Goal: Check status: Check status

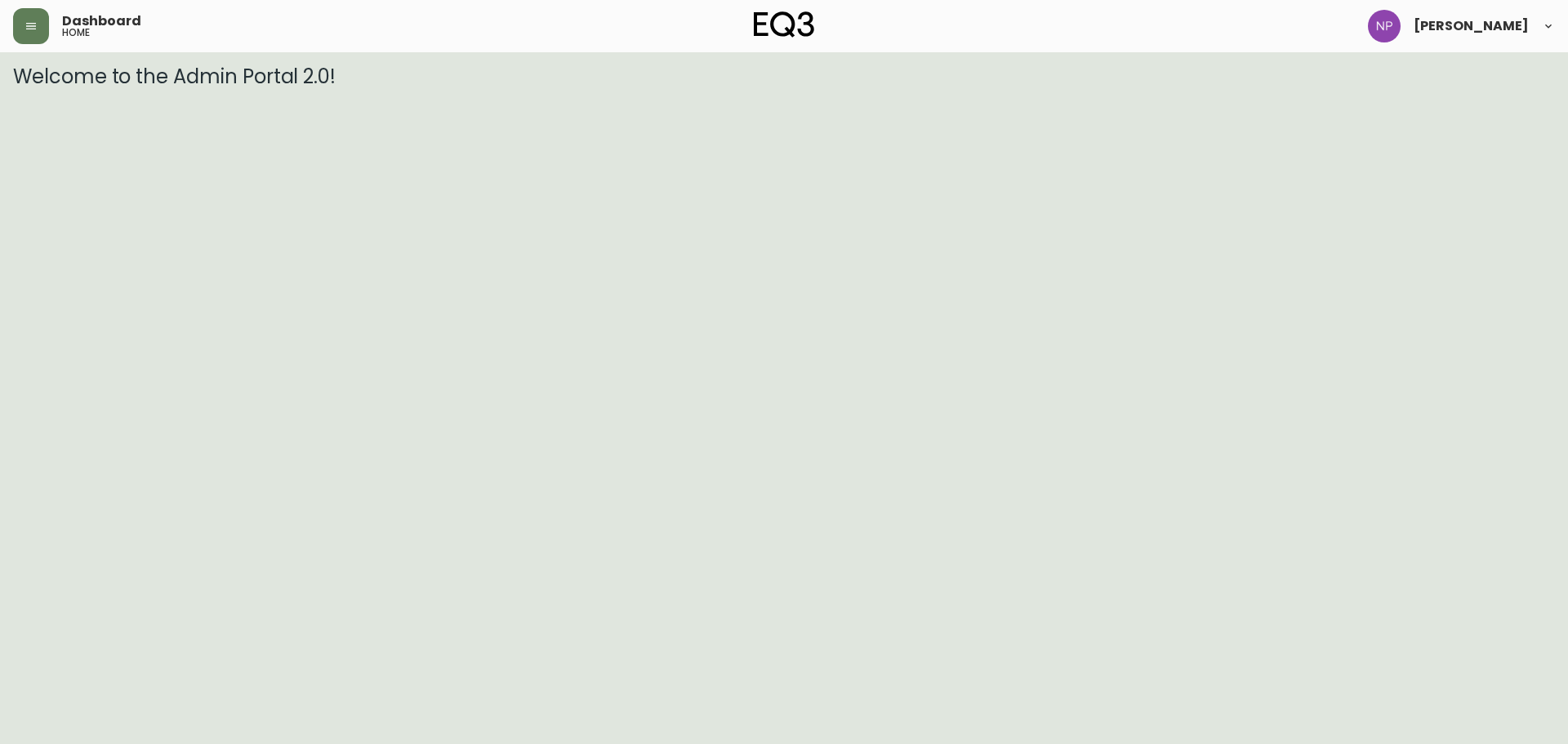
click at [0, 22] on header "Dashboard home [PERSON_NAME]" at bounding box center [784, 26] width 1568 height 53
click at [20, 26] on button "button" at bounding box center [31, 26] width 36 height 36
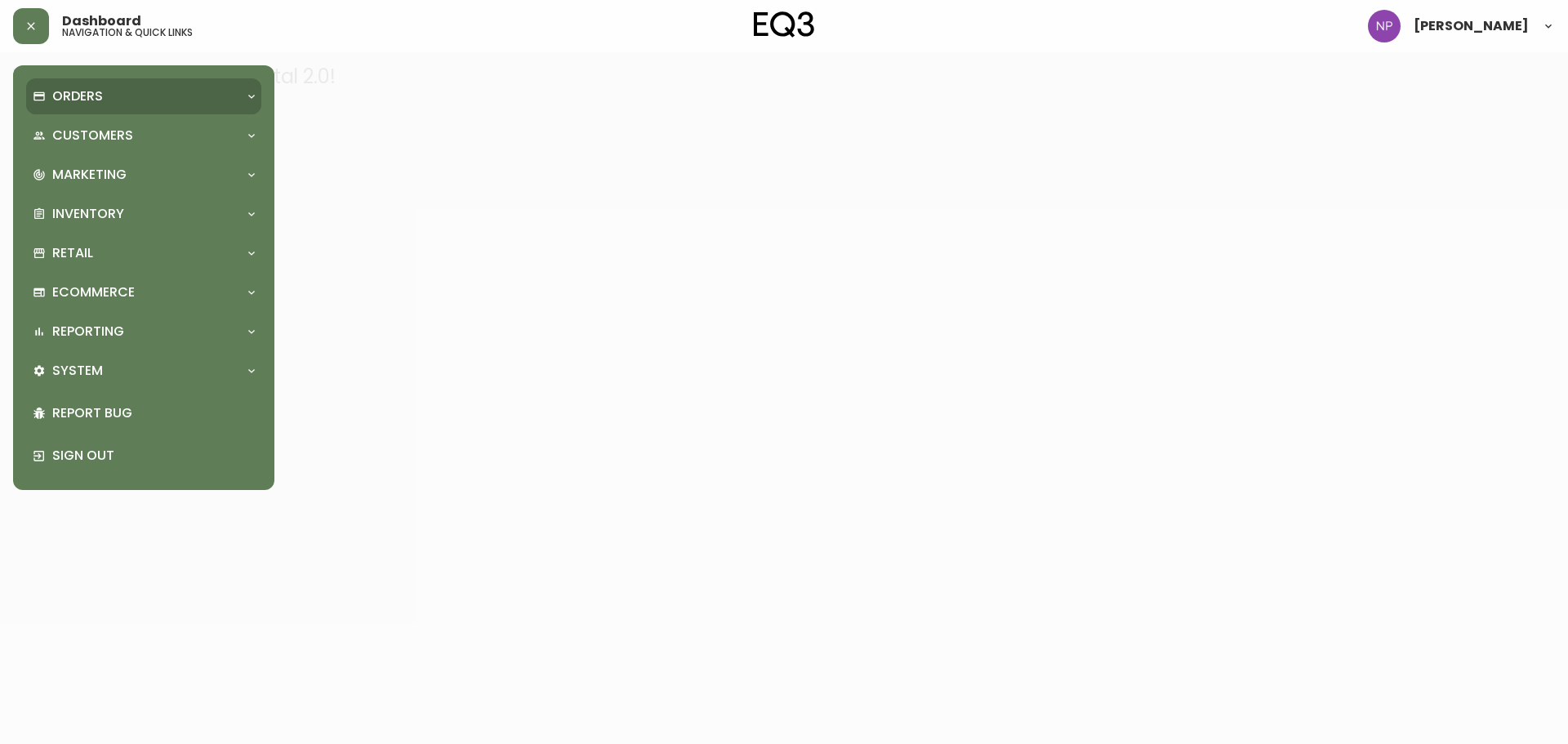
click at [56, 105] on p "Orders" at bounding box center [78, 96] width 51 height 18
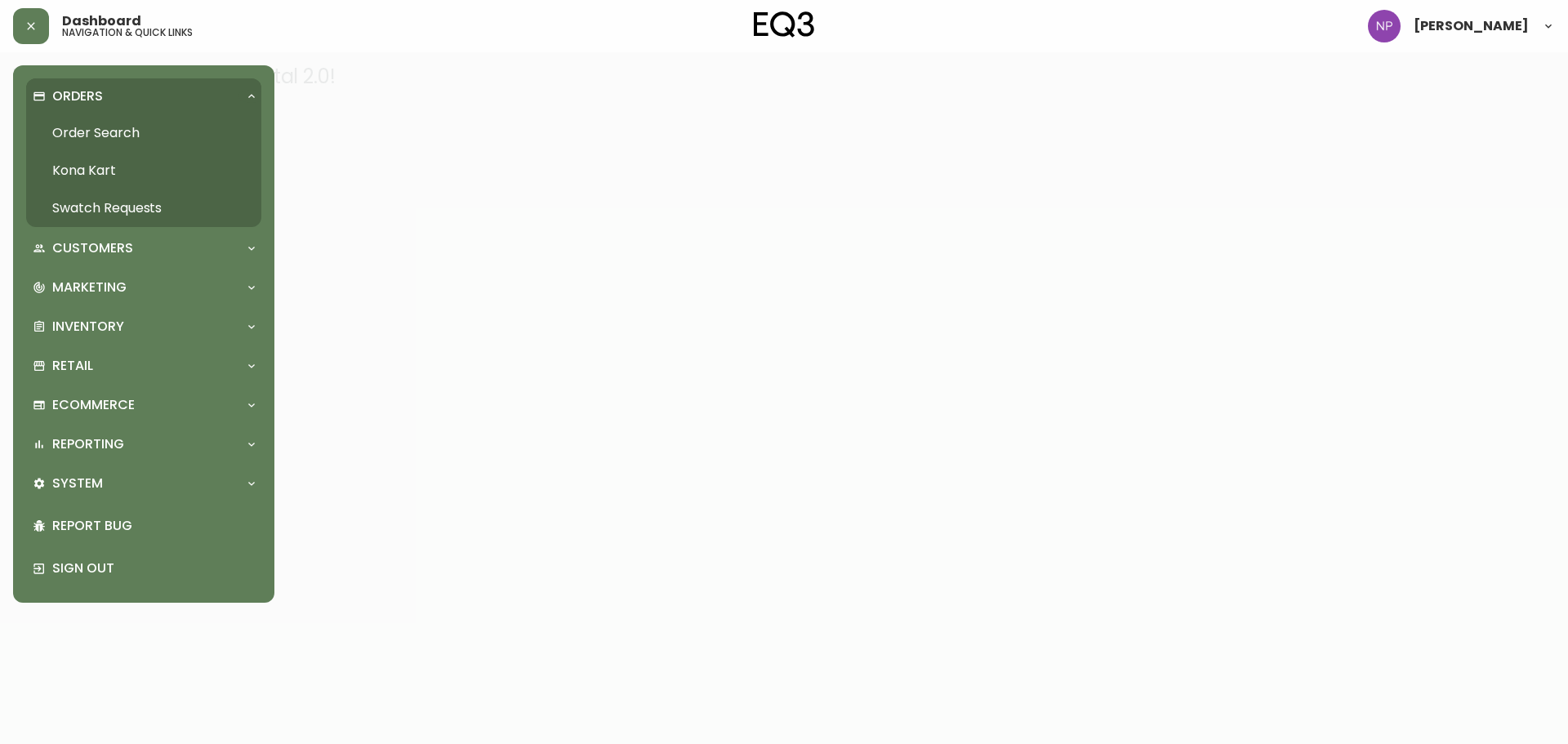
click at [76, 128] on link "Order Search" at bounding box center [144, 133] width 235 height 37
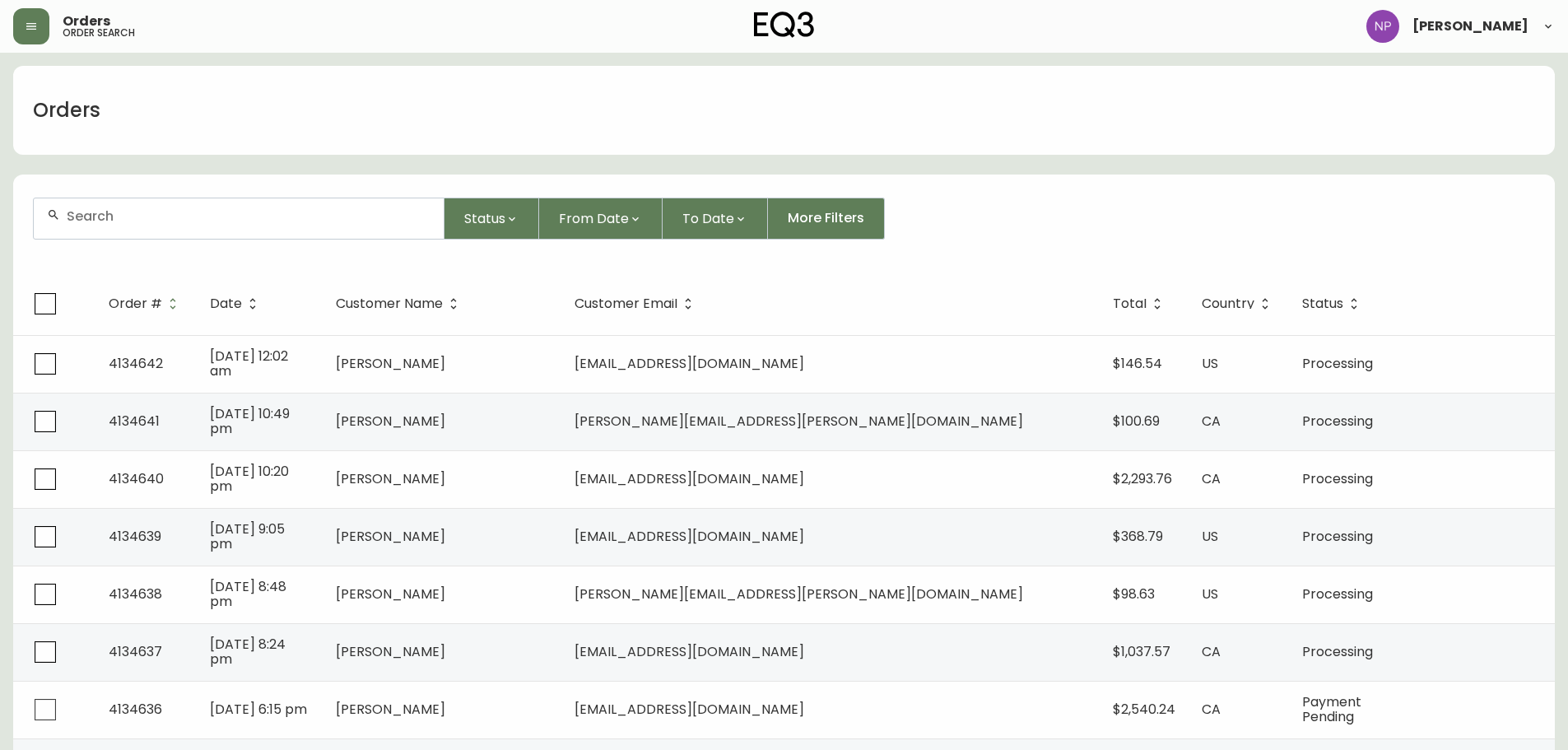
click at [192, 217] on input "text" at bounding box center [248, 215] width 364 height 16
type input "4133849"
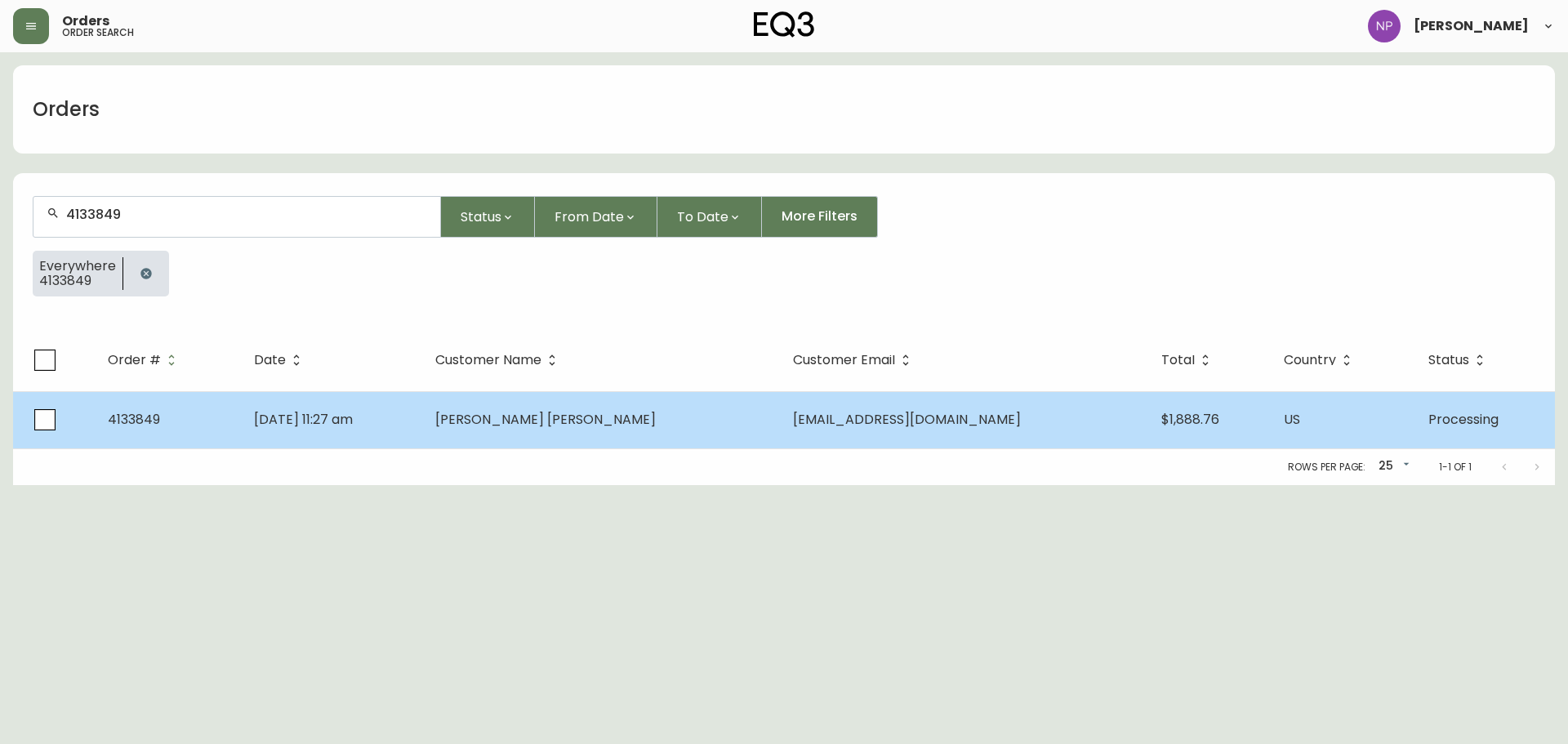
click at [594, 429] on td "[PERSON_NAME] [PERSON_NAME]" at bounding box center [602, 419] width 358 height 57
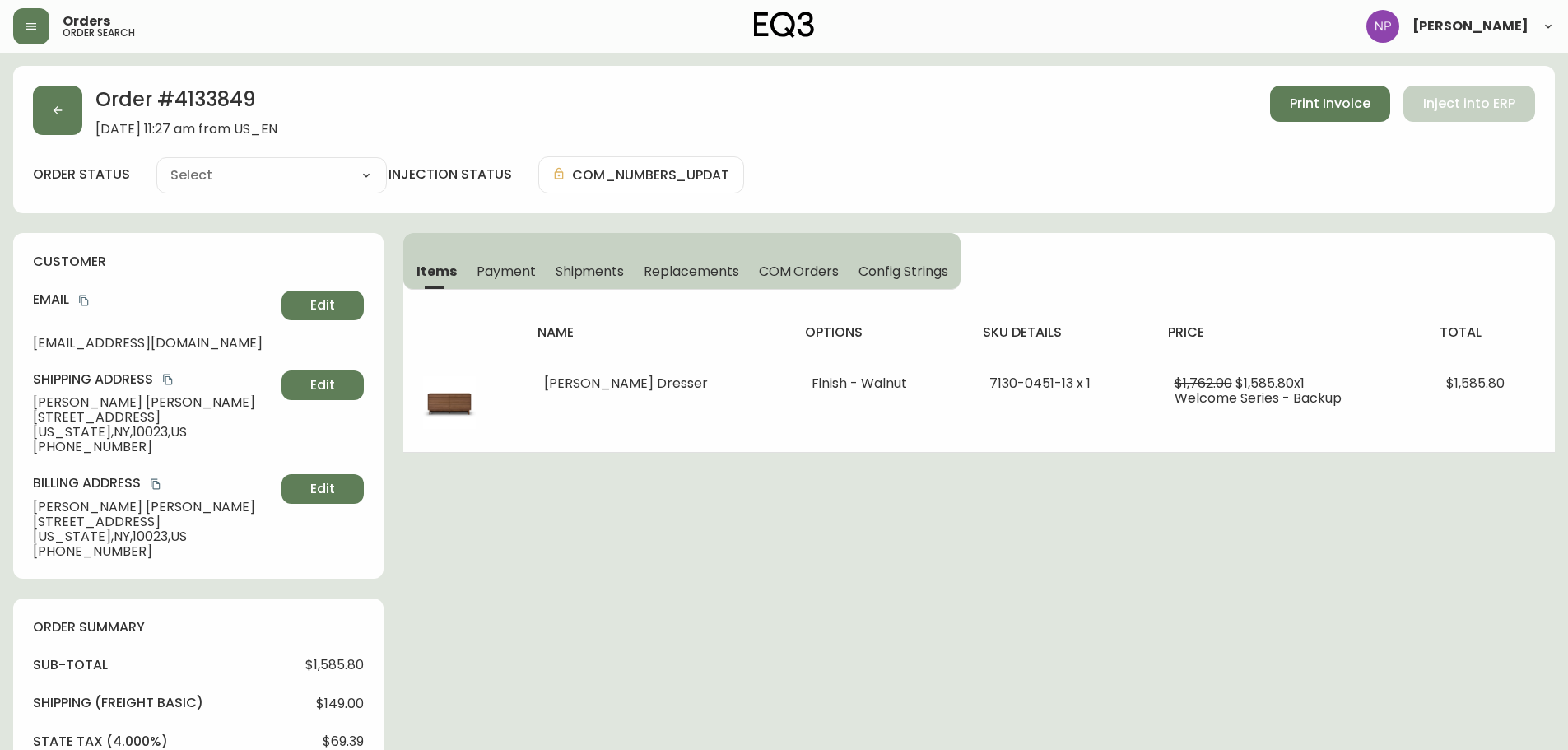
type input "Processing"
select select "PROCESSING"
click at [616, 278] on span "Shipments" at bounding box center [589, 271] width 69 height 17
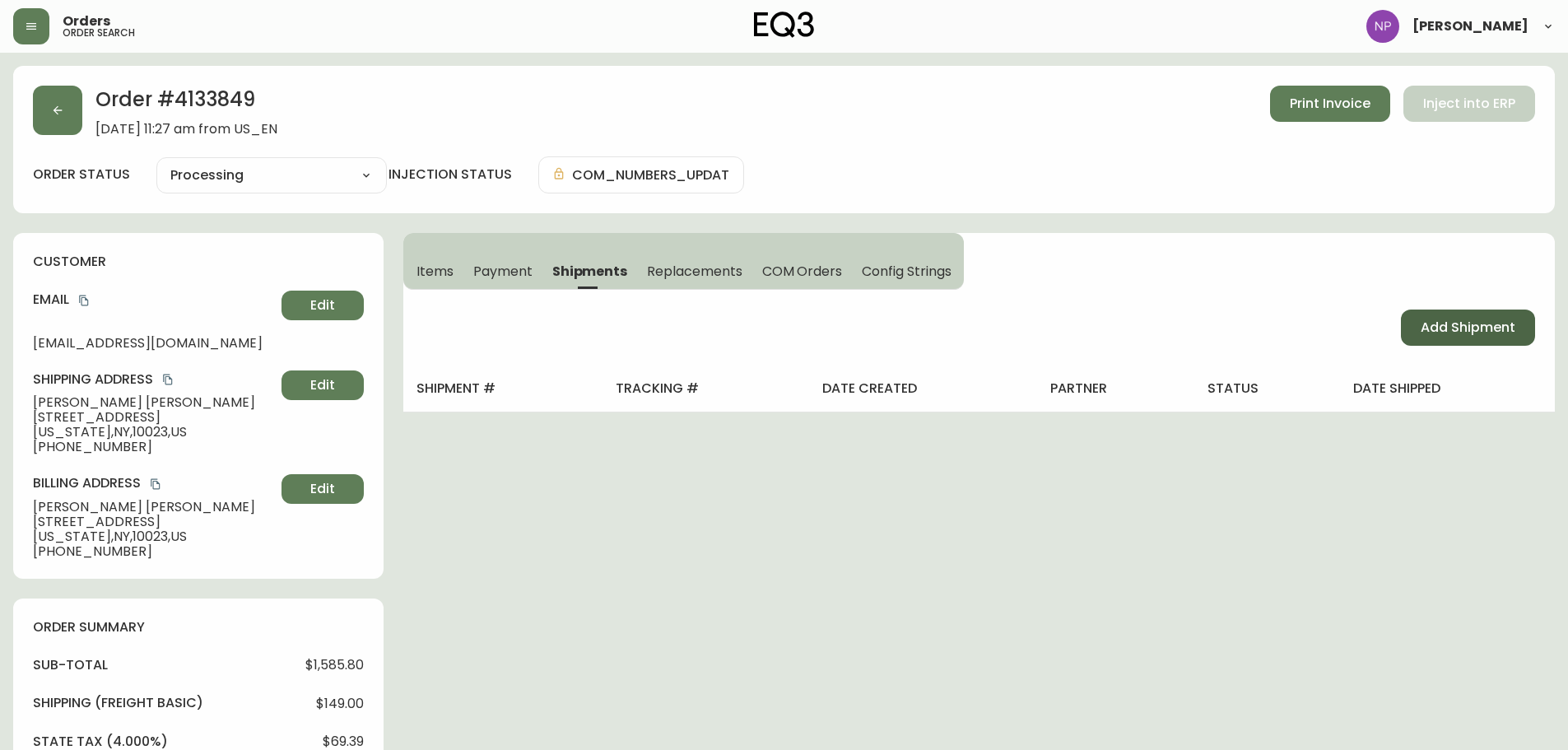
click at [1413, 334] on button "Add Shipment" at bounding box center [1467, 328] width 134 height 37
select select "PENDING"
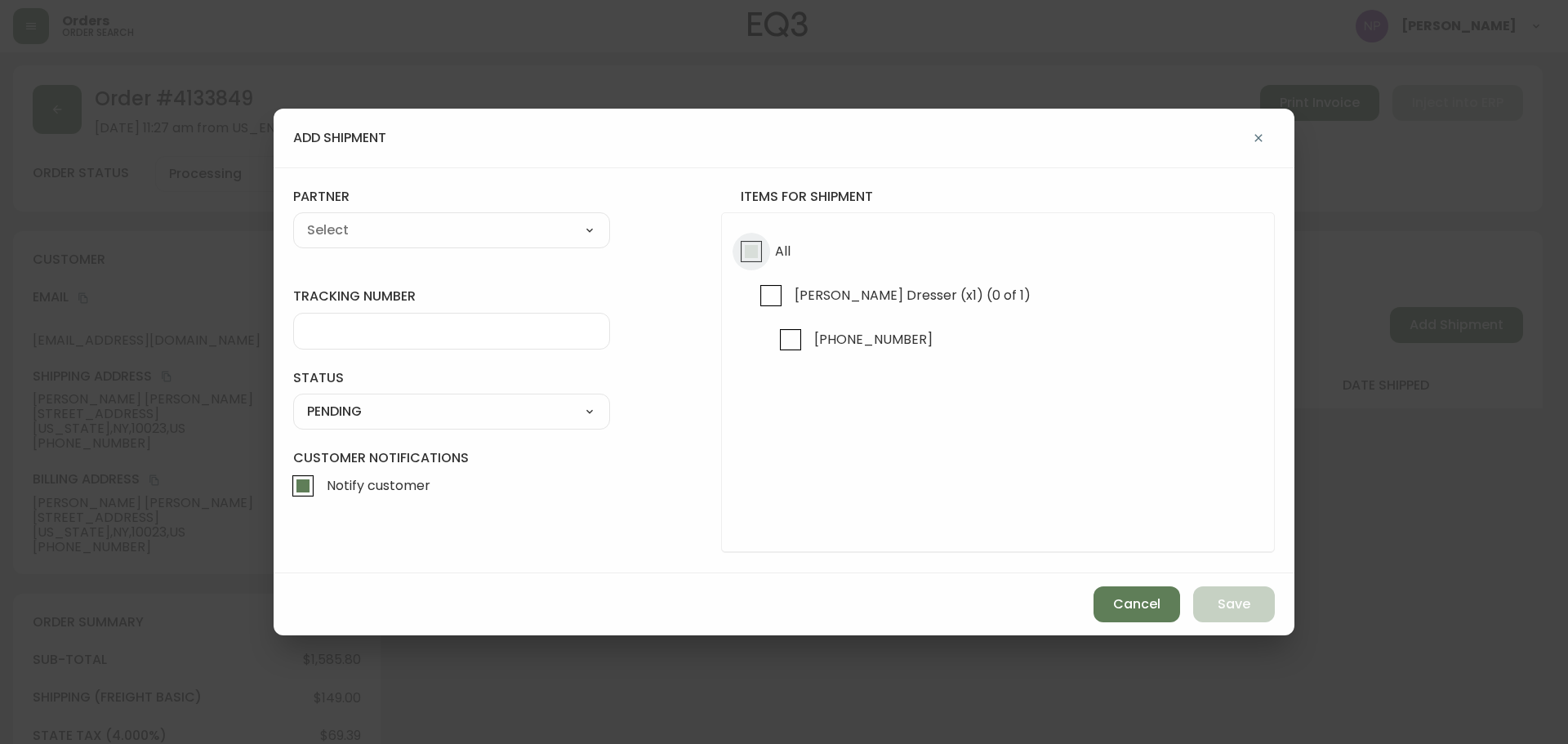
click at [766, 245] on input "All" at bounding box center [751, 251] width 37 height 37
checkbox input "true"
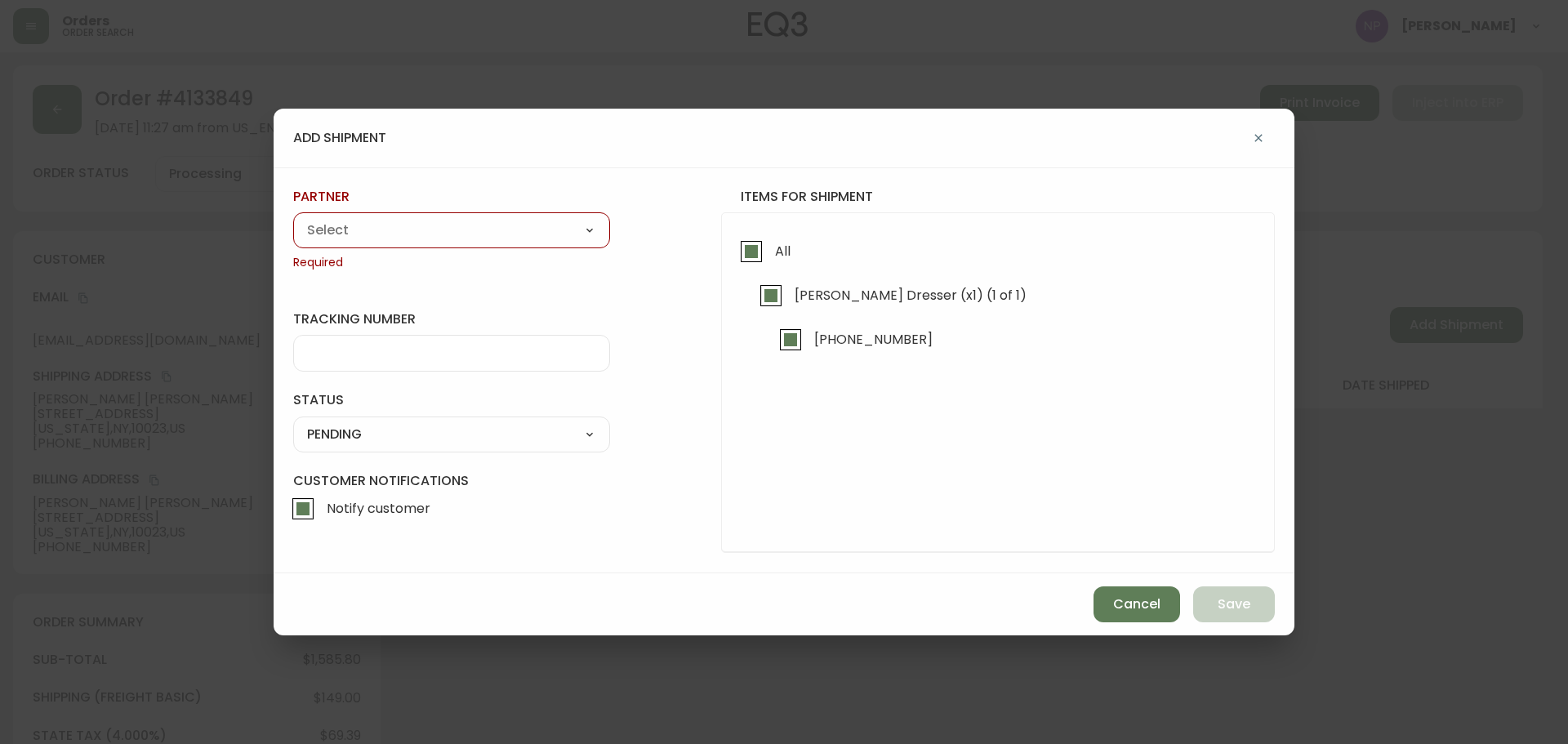
click at [526, 206] on div "partner A Move to Remember LLC ABF Freight Alero [PERSON_NAME] Canada Post CDS …" at bounding box center [452, 230] width 317 height 84
click at [515, 227] on select "A Move to Remember LLC ABF Freight Alero [PERSON_NAME] Canada Post CDS Ceva Log…" at bounding box center [452, 230] width 317 height 25
select select "cke1dpc0yc9gj0134t8k3ng1a"
click at [294, 218] on select "A Move to Remember LLC ABF Freight Alero [PERSON_NAME] Canada Post CDS Ceva Log…" at bounding box center [452, 230] width 317 height 25
type input "RXO"
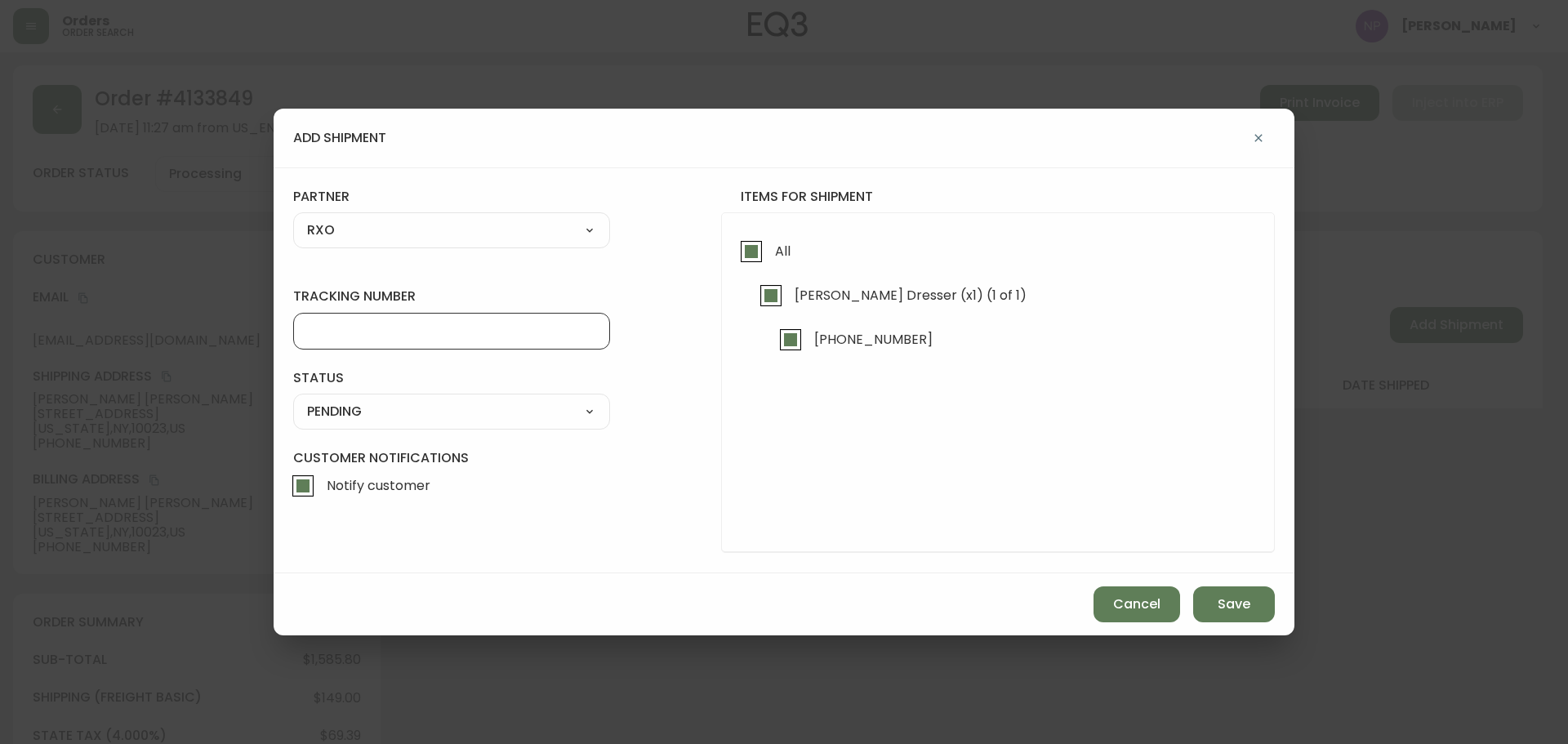
click at [339, 332] on input "tracking number" at bounding box center [452, 331] width 289 height 15
type input "4133849"
click at [476, 413] on select "SHIPPED PENDING CANCELLED" at bounding box center [452, 411] width 317 height 25
click at [294, 399] on select "SHIPPED PENDING CANCELLED" at bounding box center [452, 411] width 317 height 25
select select "PENDING"
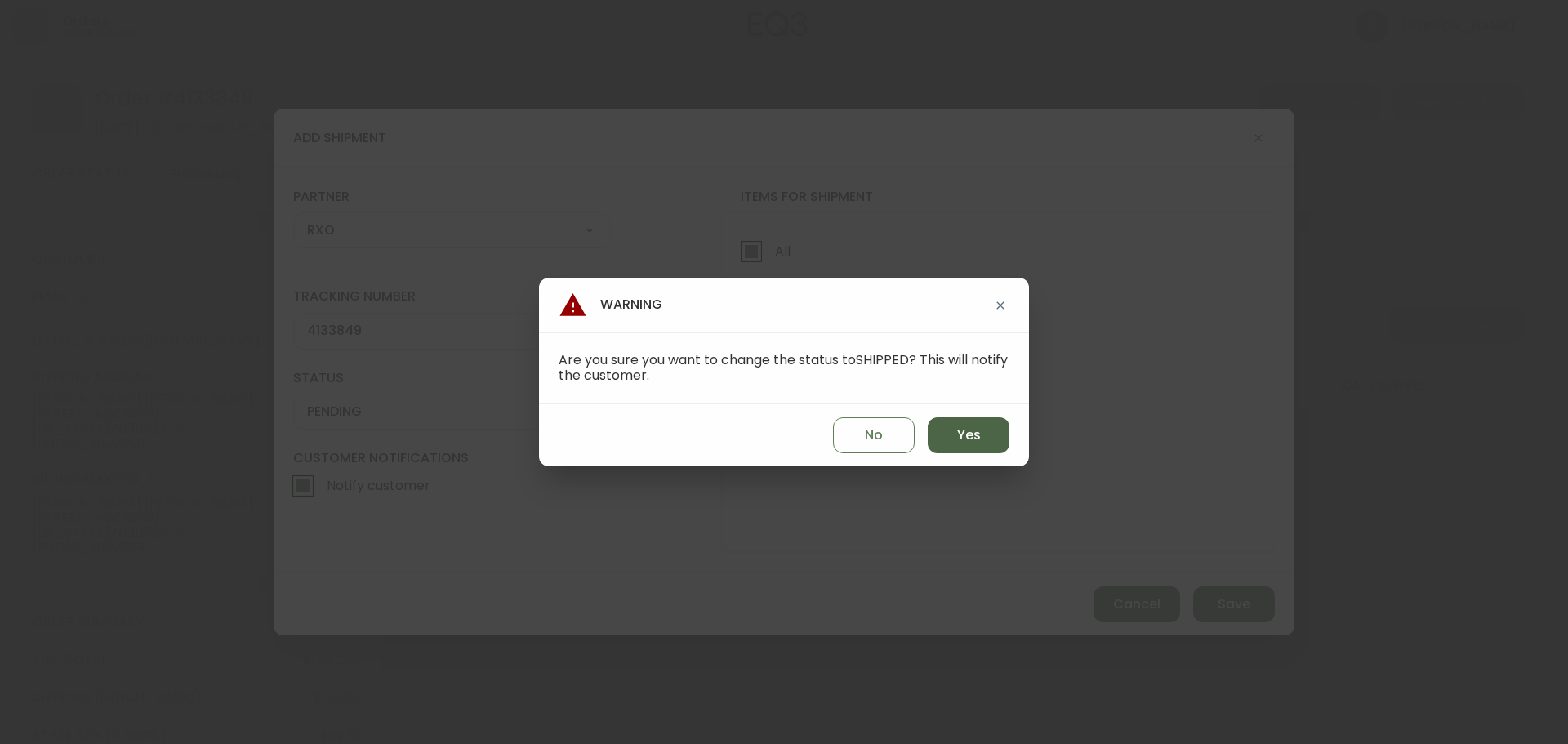
click at [974, 429] on span "Yes" at bounding box center [969, 435] width 24 height 18
type input "SHIPPED"
select select "SHIPPED"
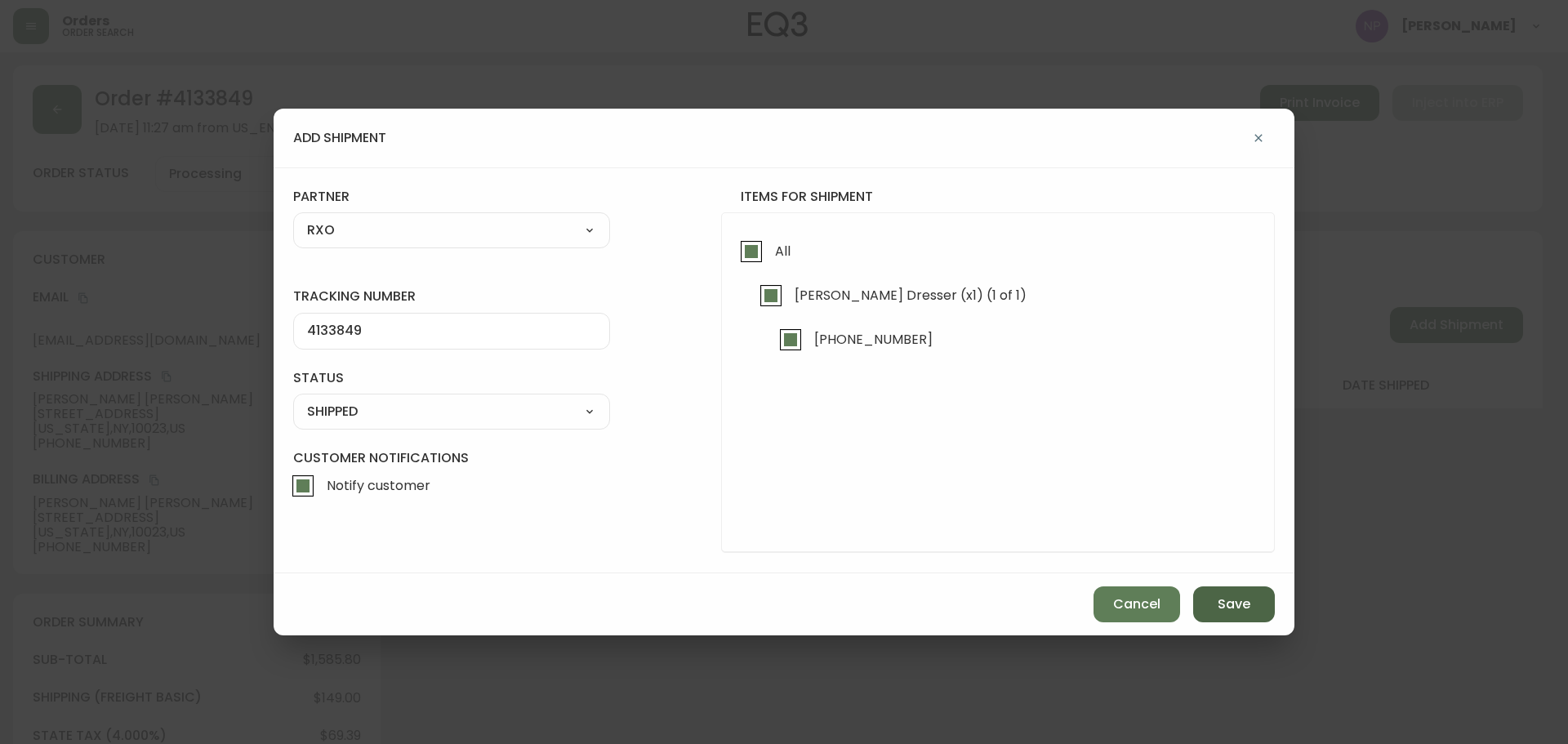
click at [1246, 609] on span "Save" at bounding box center [1234, 604] width 33 height 18
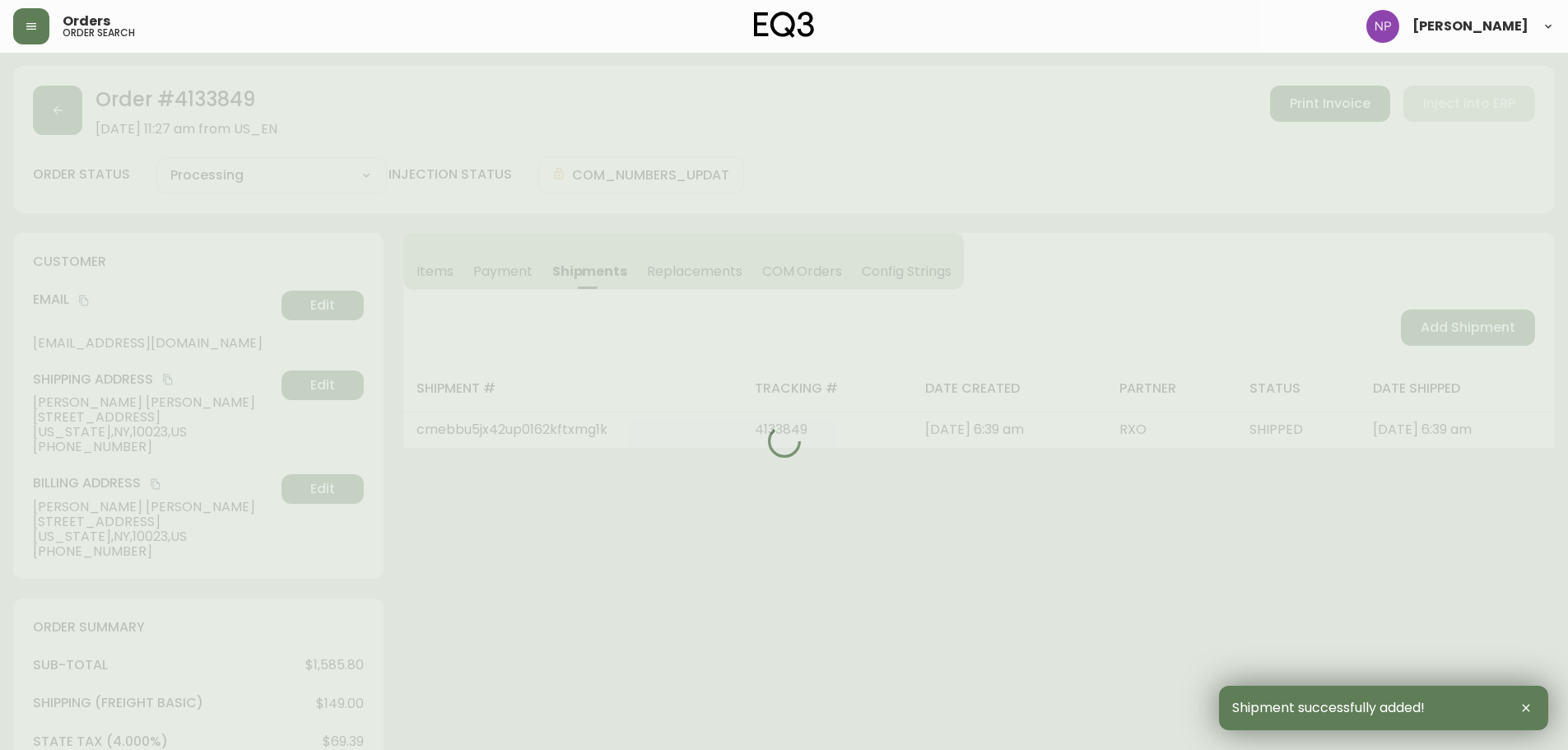
type input "Fully Shipped"
select select "FULLY_SHIPPED"
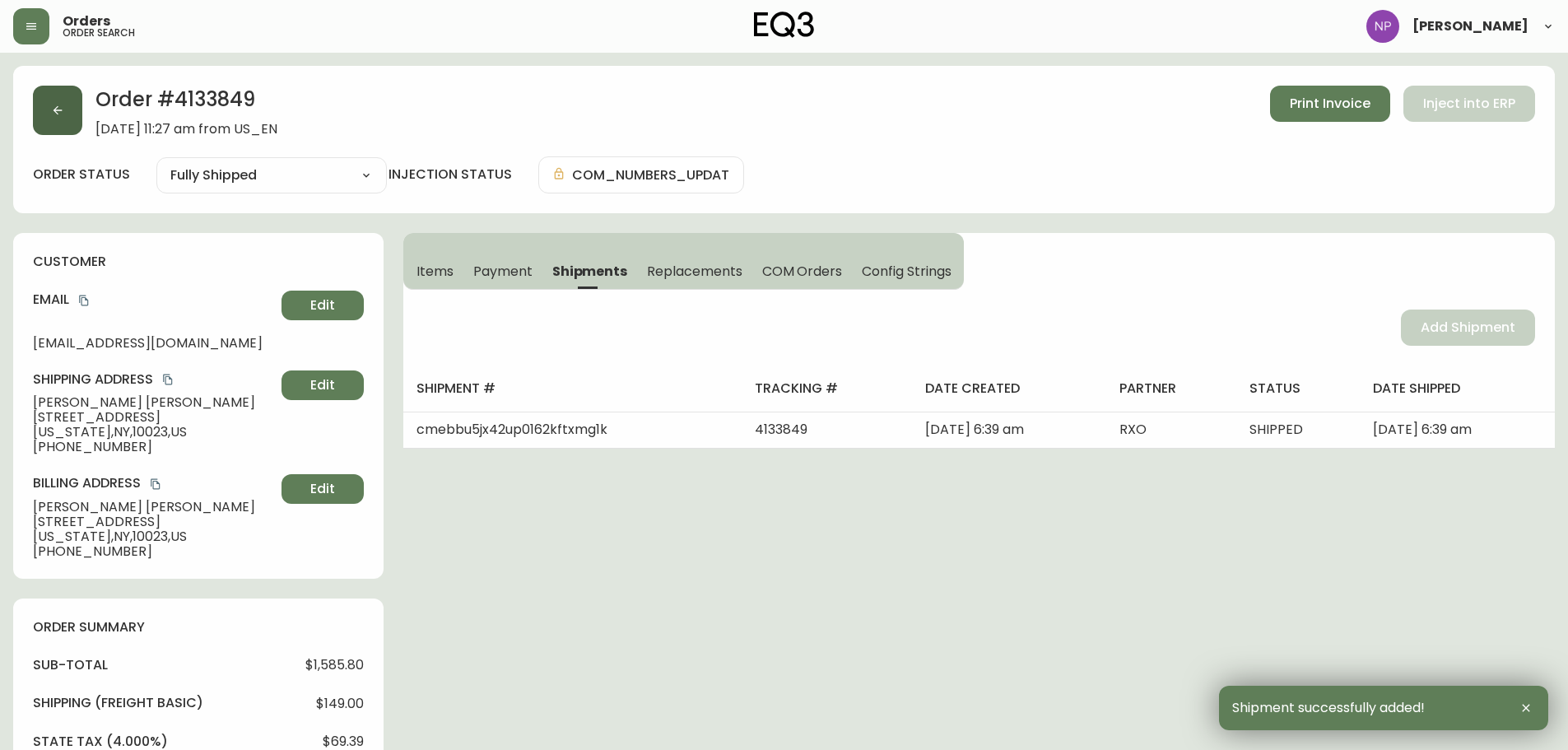
click at [61, 120] on button "button" at bounding box center [58, 110] width 49 height 49
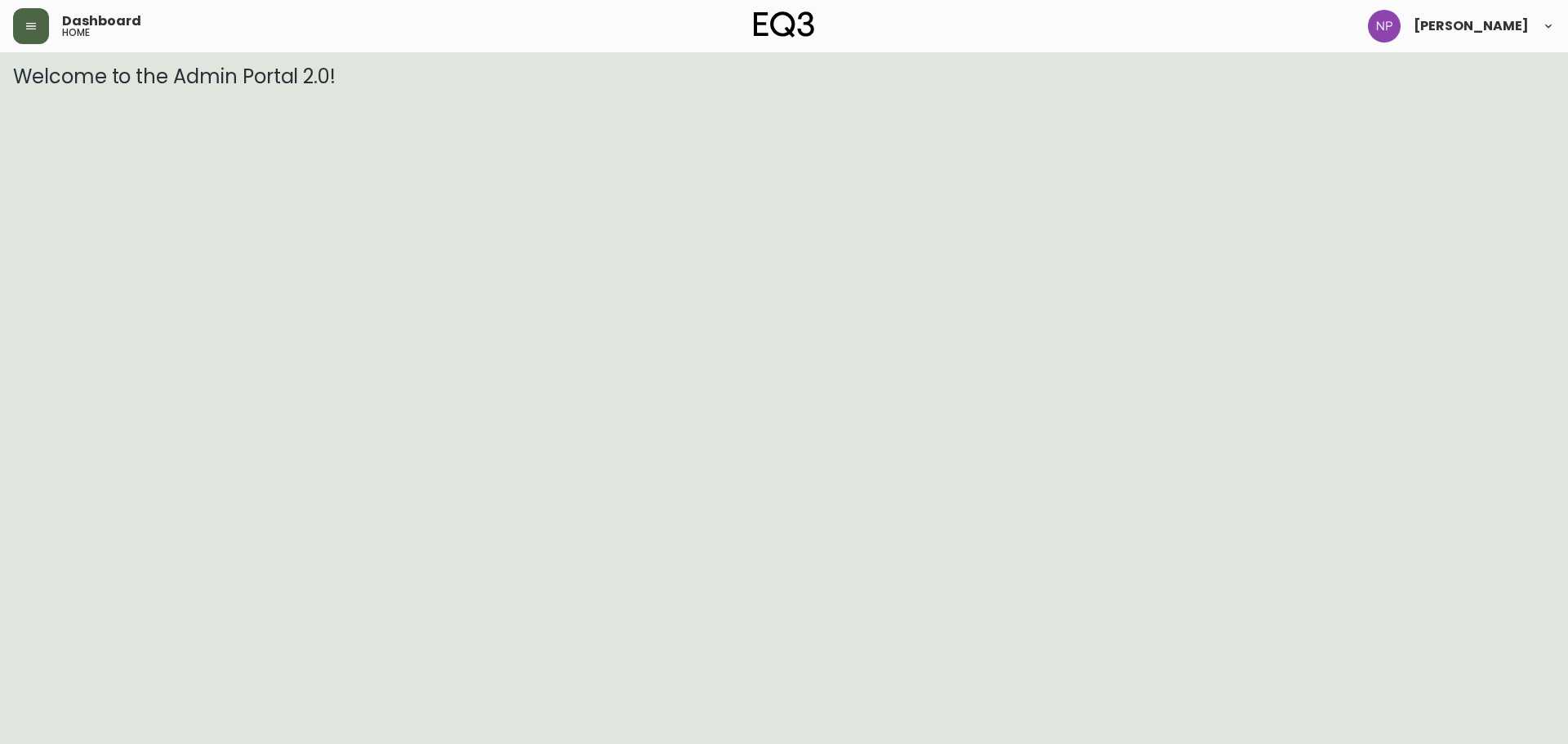
click at [28, 29] on icon "button" at bounding box center [31, 25] width 10 height 6
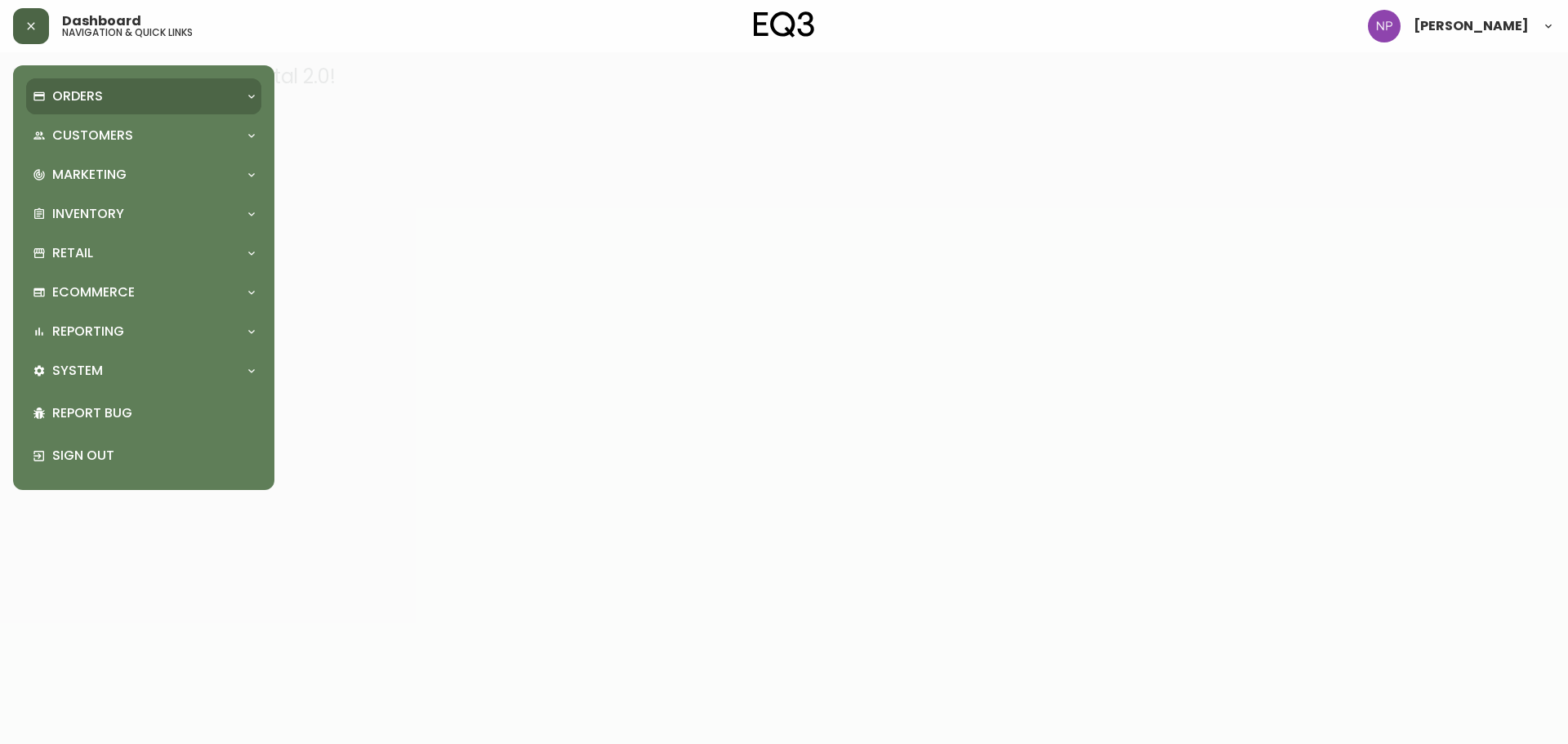
click at [106, 99] on div "Orders" at bounding box center [135, 96] width 205 height 18
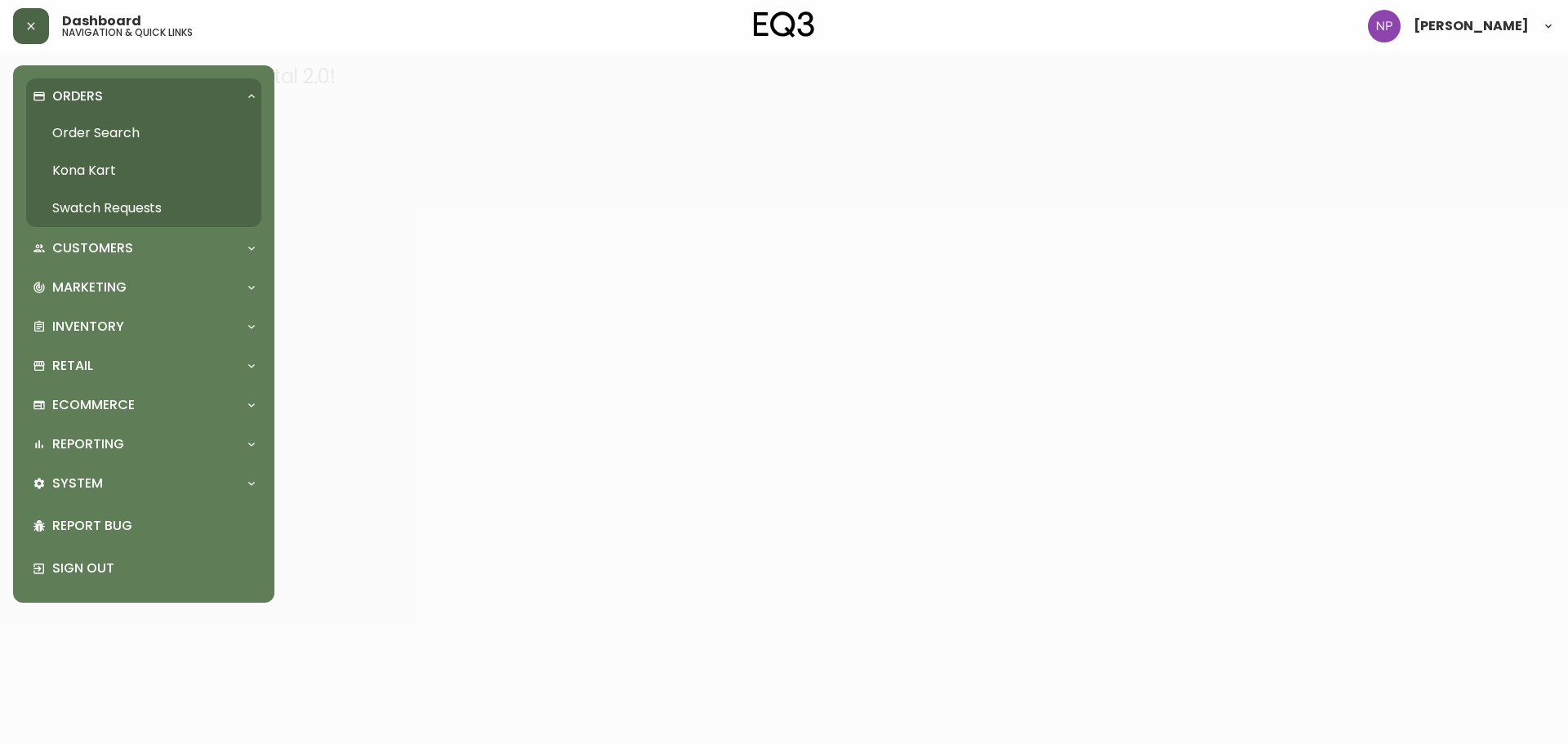
click at [85, 133] on link "Order Search" at bounding box center [144, 133] width 235 height 37
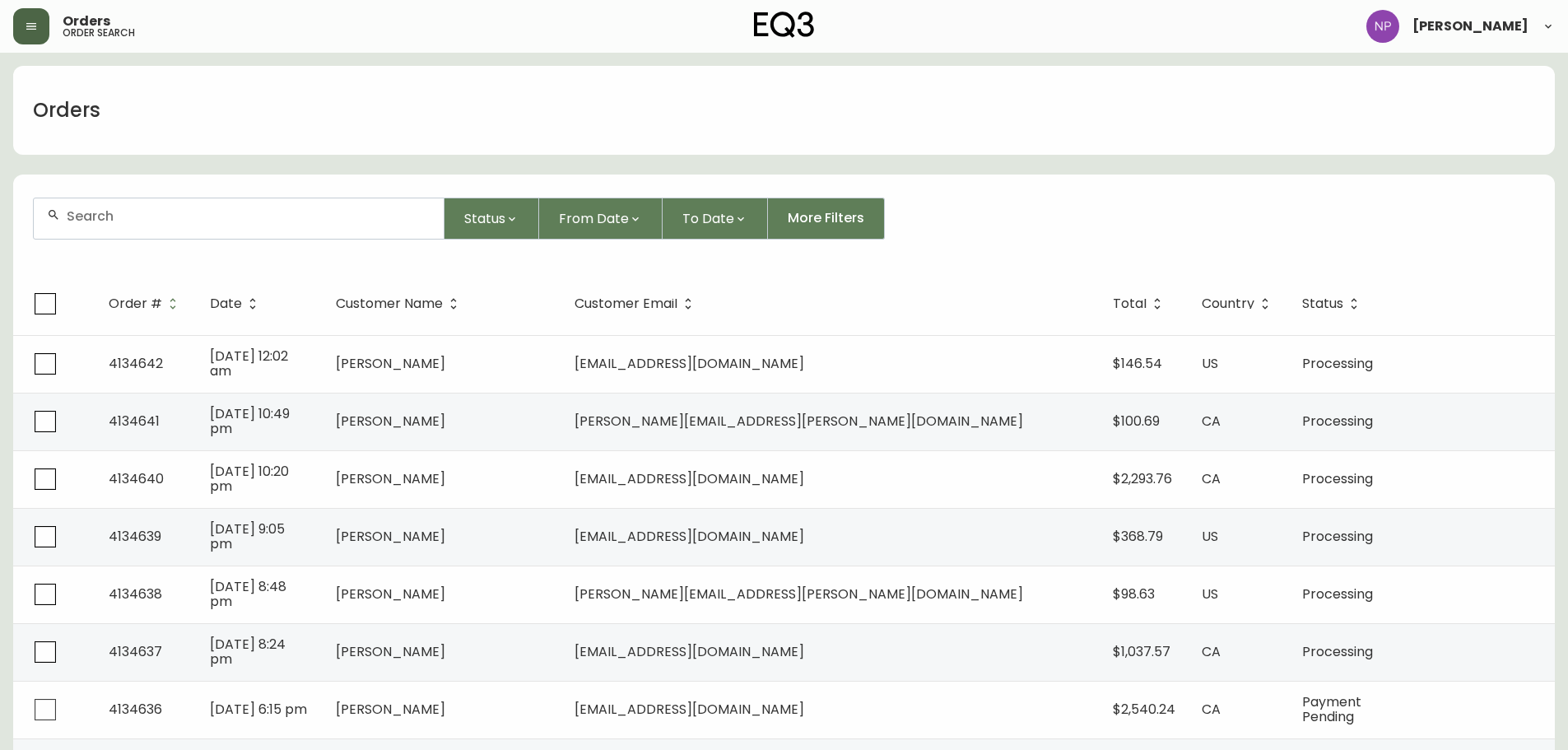
click at [165, 239] on div at bounding box center [238, 219] width 411 height 42
click at [166, 227] on div at bounding box center [238, 219] width 409 height 40
paste input "4134288"
type input "4134288"
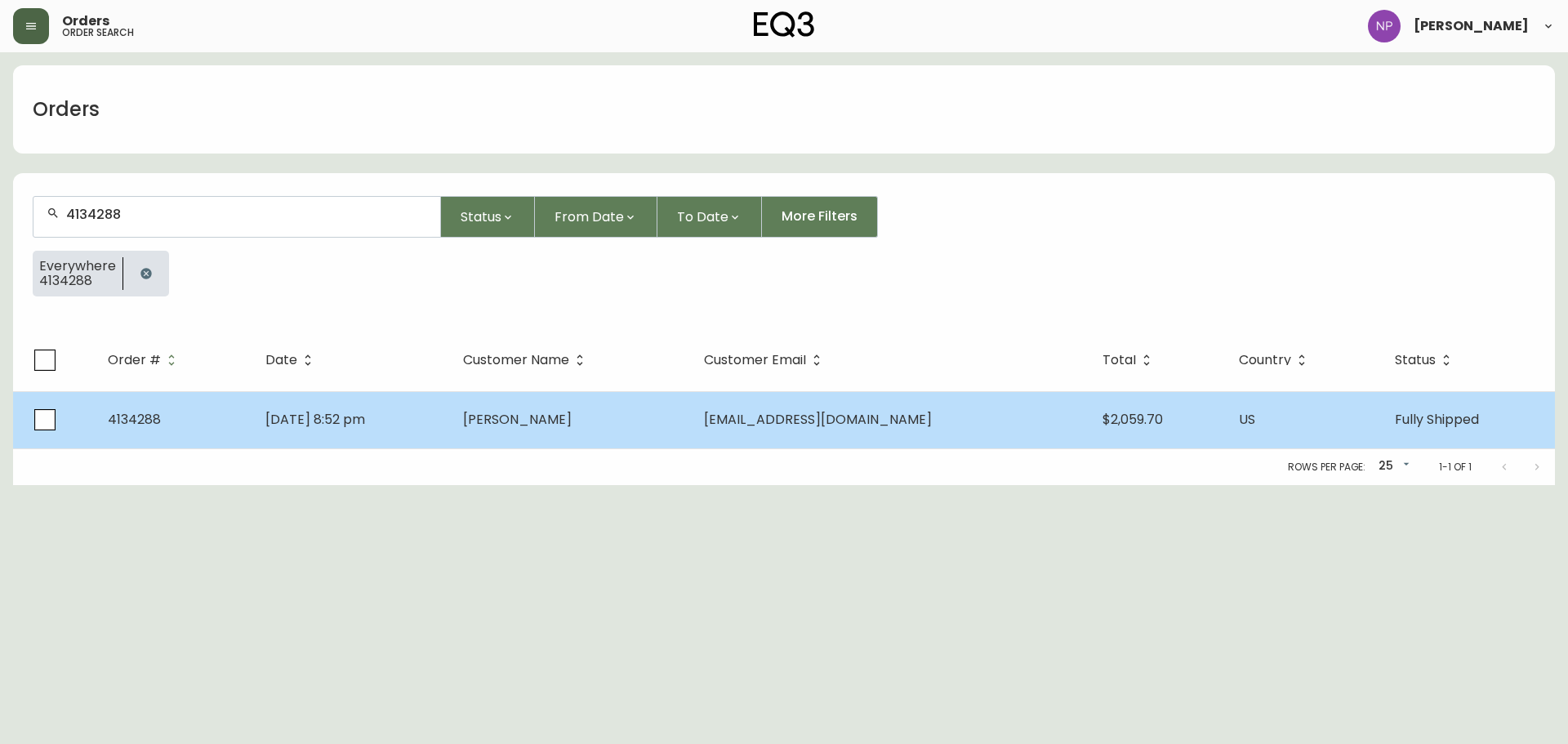
click at [450, 417] on td "Jul 22 2025, 8:52 pm" at bounding box center [351, 419] width 197 height 57
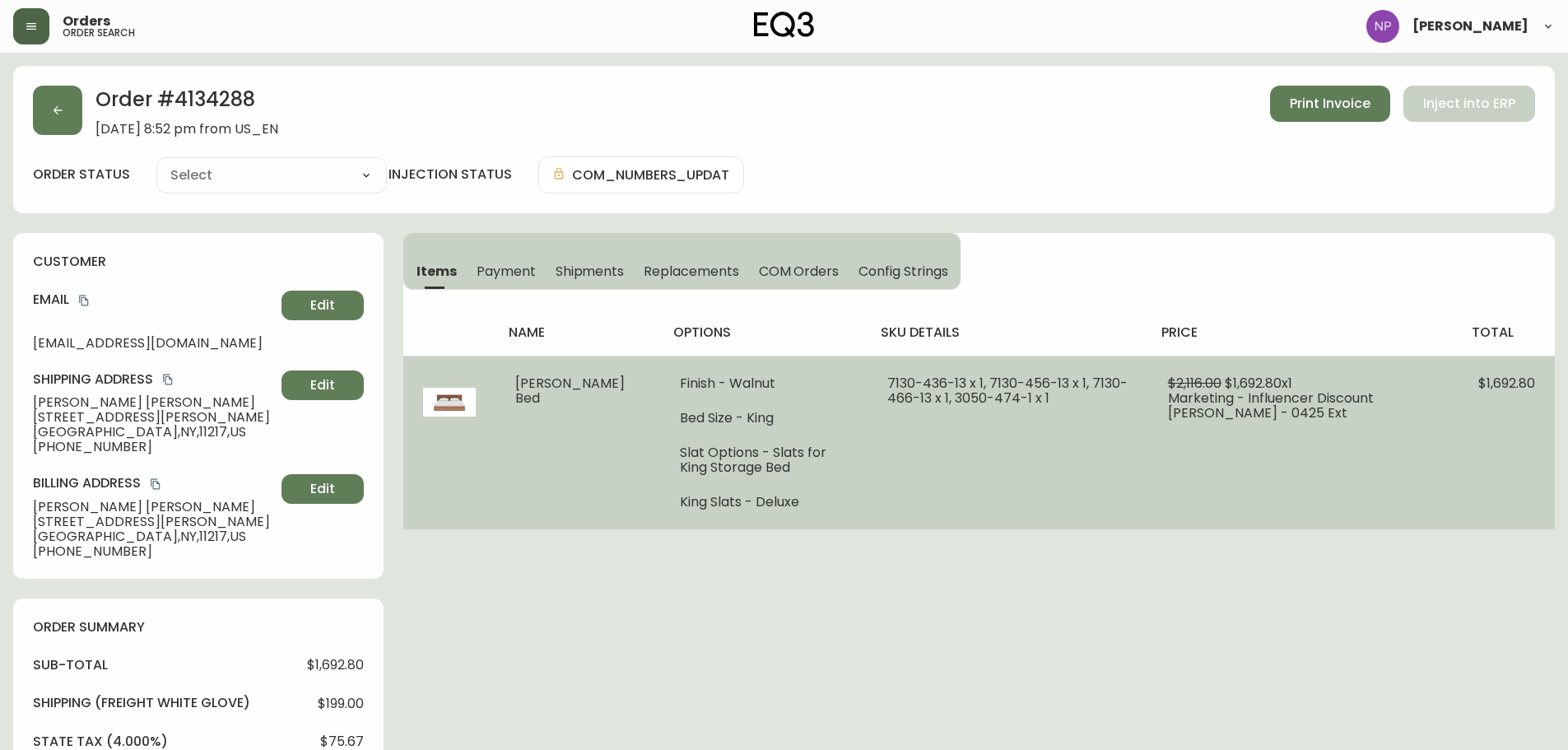
type input "Fully Shipped"
select select "FULLY_SHIPPED"
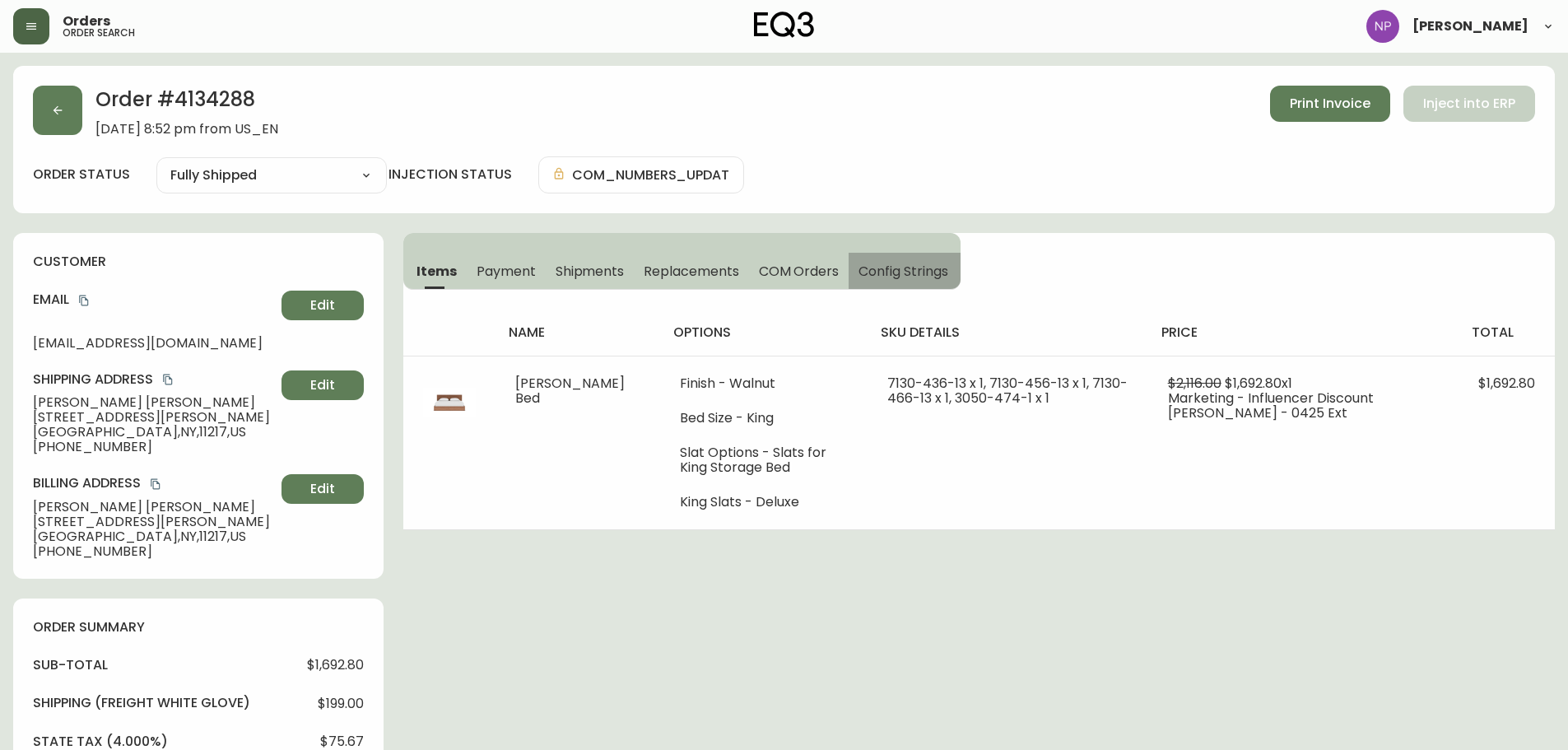
click at [943, 254] on button "Config Strings" at bounding box center [904, 271] width 112 height 37
